Goal: Answer question/provide support

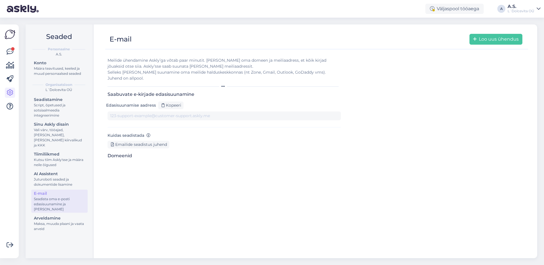
type input "[DOMAIN_NAME][EMAIL_ADDRESS][DOMAIN_NAME]"
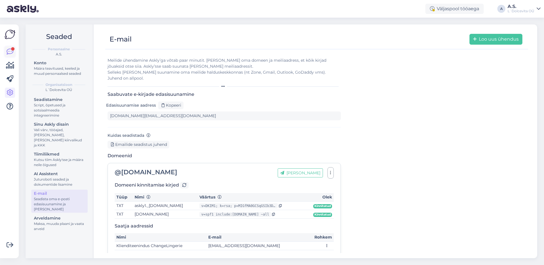
click at [10, 51] on icon at bounding box center [10, 51] width 7 height 7
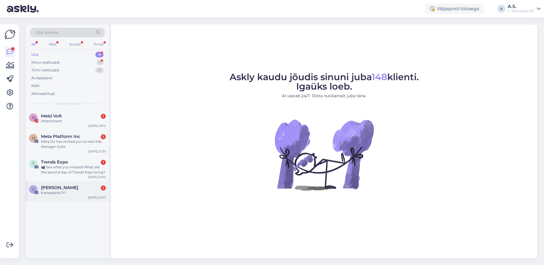
click at [50, 194] on div "Kampaania 1+1" at bounding box center [73, 192] width 65 height 5
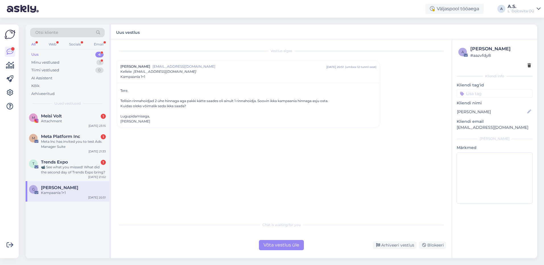
click at [279, 247] on div "Võta vestlus üle" at bounding box center [281, 245] width 45 height 10
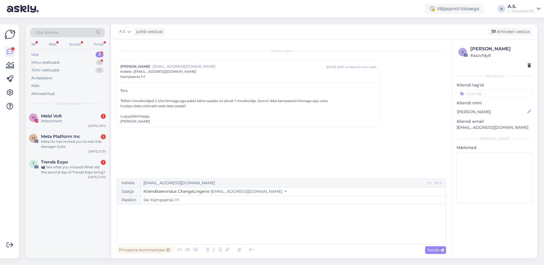
click at [235, 220] on div "﻿" at bounding box center [281, 224] width 323 height 34
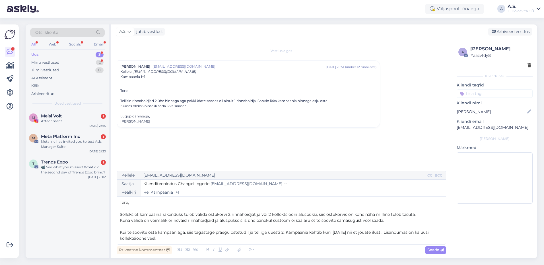
click at [282, 233] on span "Kui te soovite osta kampaaniaga, siis tagastage praegu ostetud 1 ja tellige uue…" at bounding box center [275, 235] width 310 height 11
click at [246, 239] on p "Kui te soovite osta kampaaniaga, siis tagastage praegu ostetud 1 ja tellige uue…" at bounding box center [281, 235] width 323 height 12
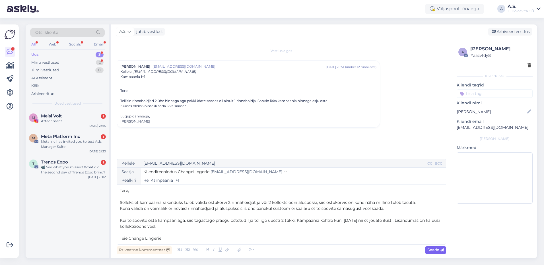
click at [431, 249] on span "Saada" at bounding box center [435, 249] width 16 height 5
type input "Re: Re: Kampaania 1+1"
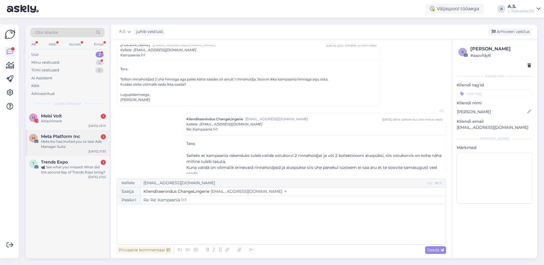
click at [75, 150] on div "M Meta Platform Inc 1 Meta lnc has invited you to test Ads Manager Suite [DATE]…" at bounding box center [68, 143] width 84 height 26
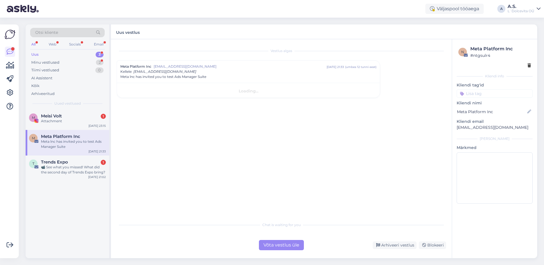
scroll to position [0, 0]
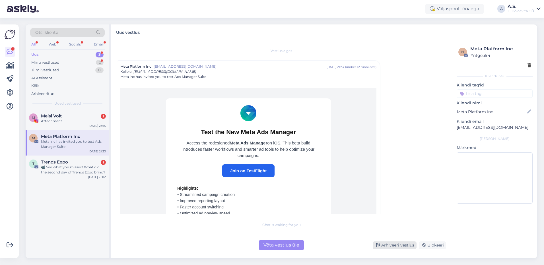
click at [408, 244] on div "Arhiveeri vestlus" at bounding box center [394, 245] width 44 height 8
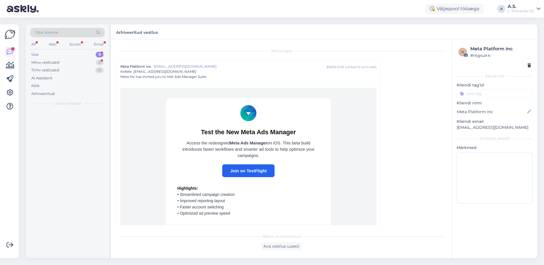
scroll to position [15, 0]
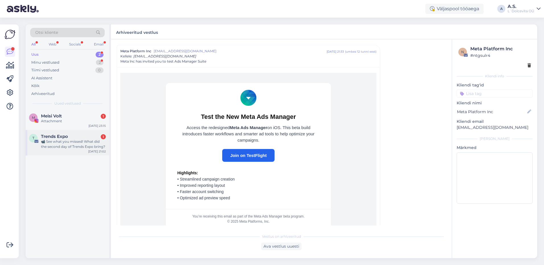
click at [67, 151] on div "T Trends Expo 1 📹 See what you missed! What did the second day of Trends Expo b…" at bounding box center [68, 143] width 84 height 26
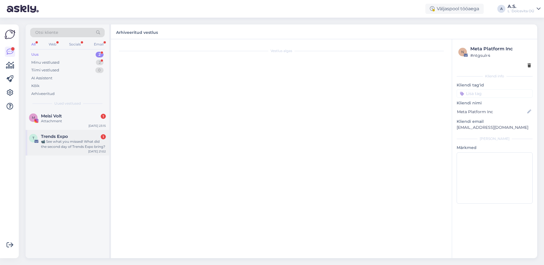
scroll to position [0, 0]
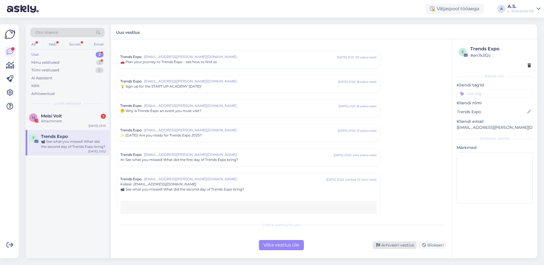
click at [399, 248] on div "Arhiveeri vestlus" at bounding box center [394, 245] width 44 height 8
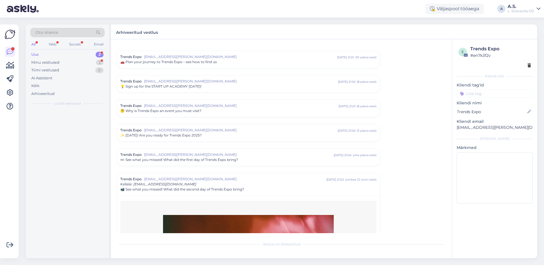
scroll to position [284, 0]
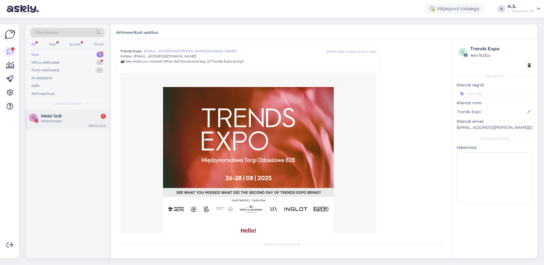
click at [78, 119] on div "Attachment" at bounding box center [73, 121] width 65 height 5
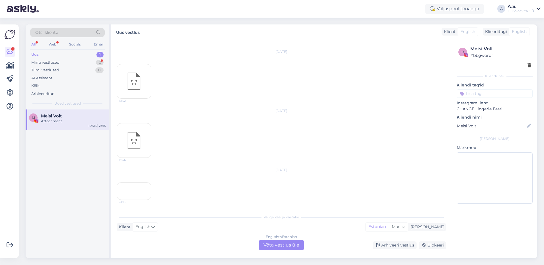
scroll to position [599, 0]
click at [404, 246] on div "Arhiveeri vestlus" at bounding box center [394, 245] width 44 height 8
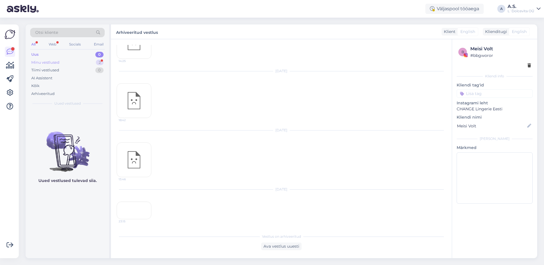
click at [50, 61] on div "Minu vestlused" at bounding box center [45, 63] width 28 height 6
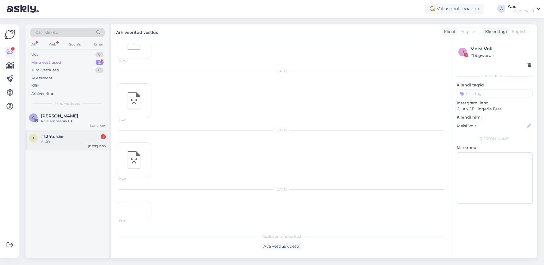
click at [71, 142] on div "Aitäh" at bounding box center [73, 141] width 65 height 5
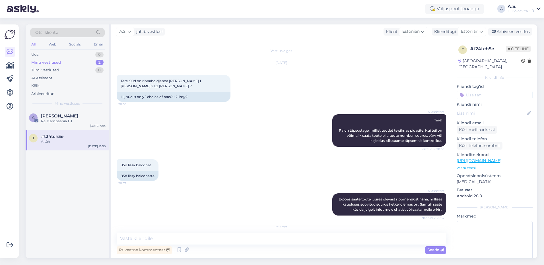
scroll to position [1619, 0]
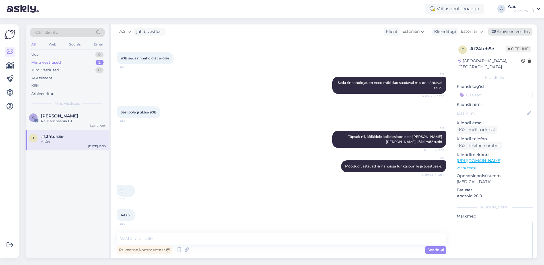
click at [515, 32] on div "Arhiveeri vestlus" at bounding box center [510, 32] width 44 height 8
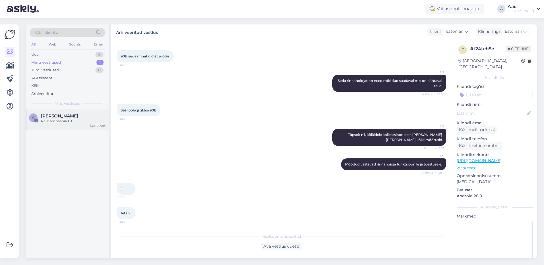
click at [50, 121] on div "Re: Kampaania 1+1" at bounding box center [73, 121] width 65 height 5
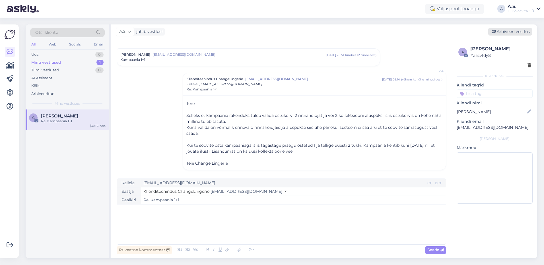
click at [506, 30] on div "Arhiveeri vestlus" at bounding box center [510, 32] width 44 height 8
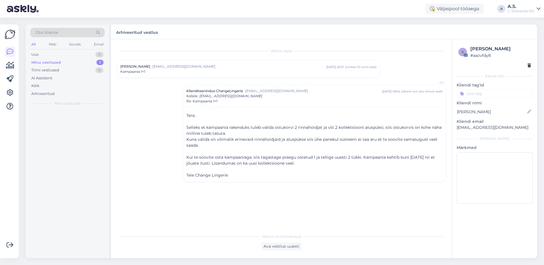
scroll to position [0, 0]
